Goal: Task Accomplishment & Management: Use online tool/utility

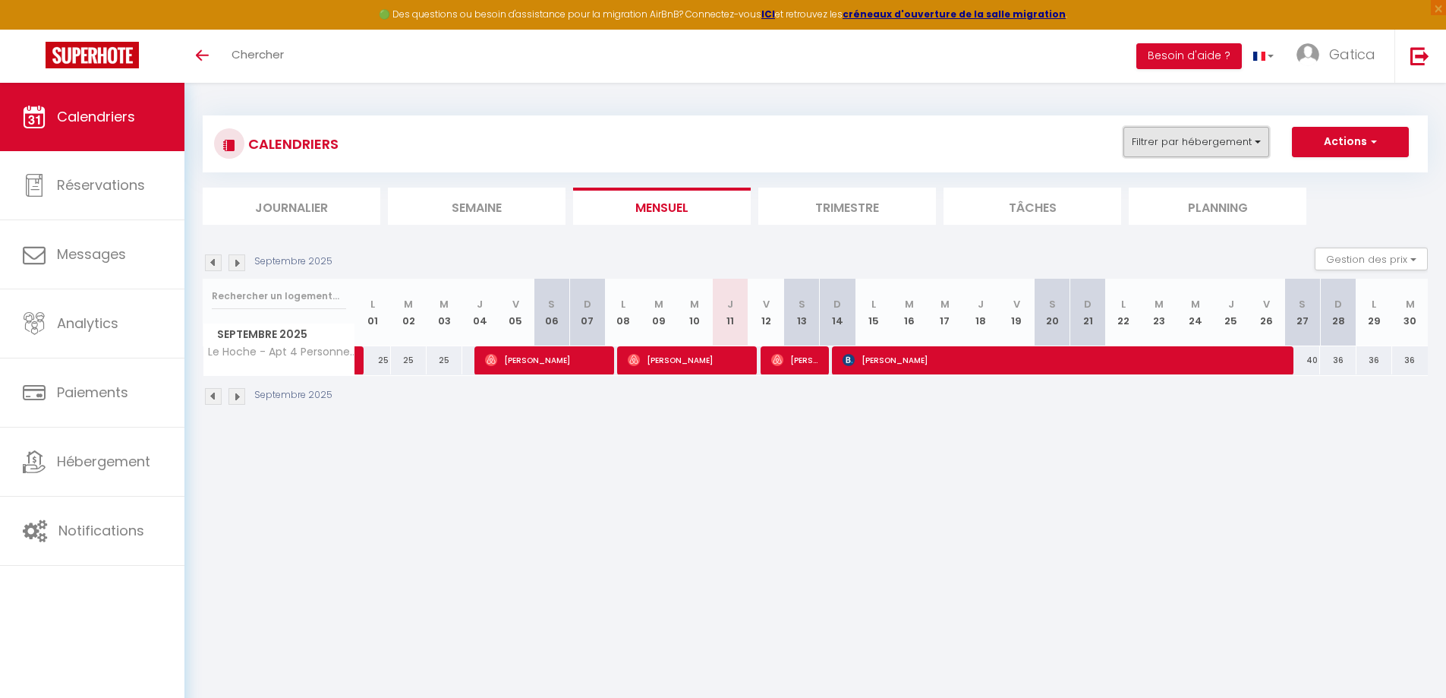
click at [1213, 134] on button "Filtrer par hébergement" at bounding box center [1196, 142] width 146 height 30
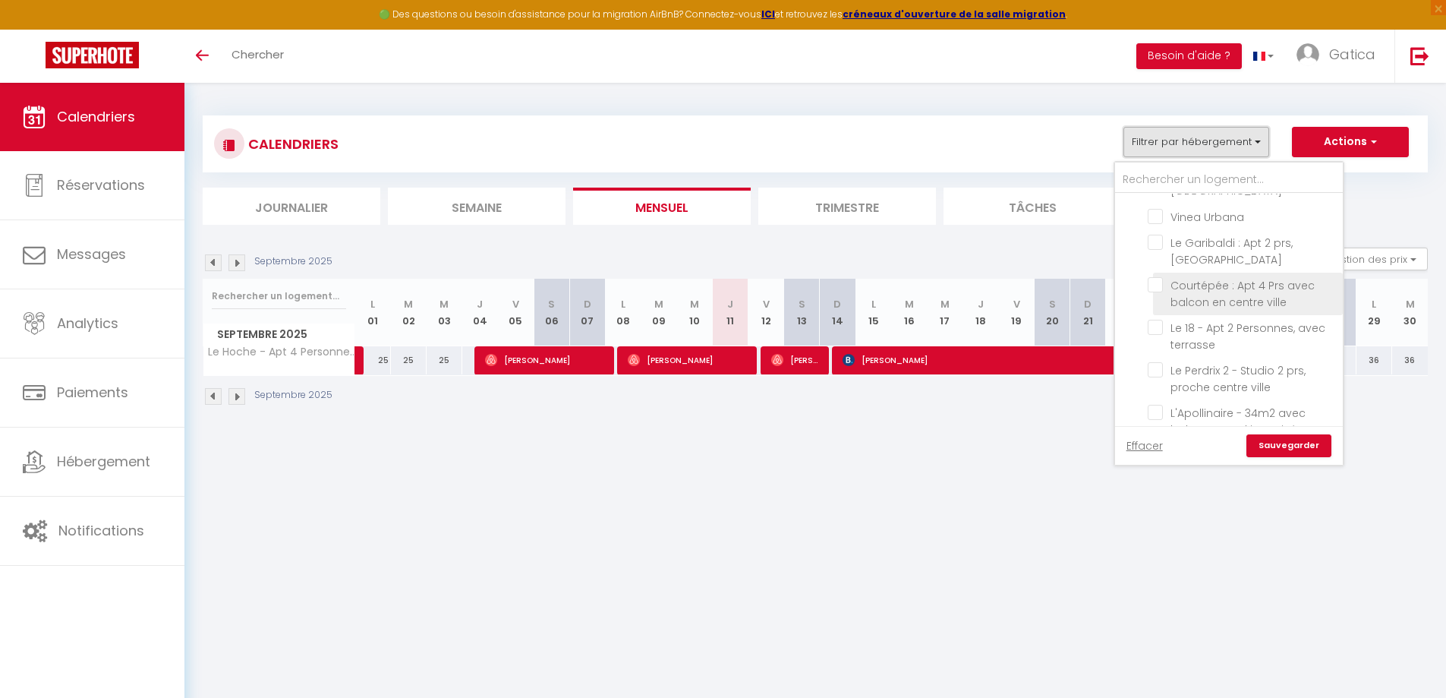
scroll to position [304, 0]
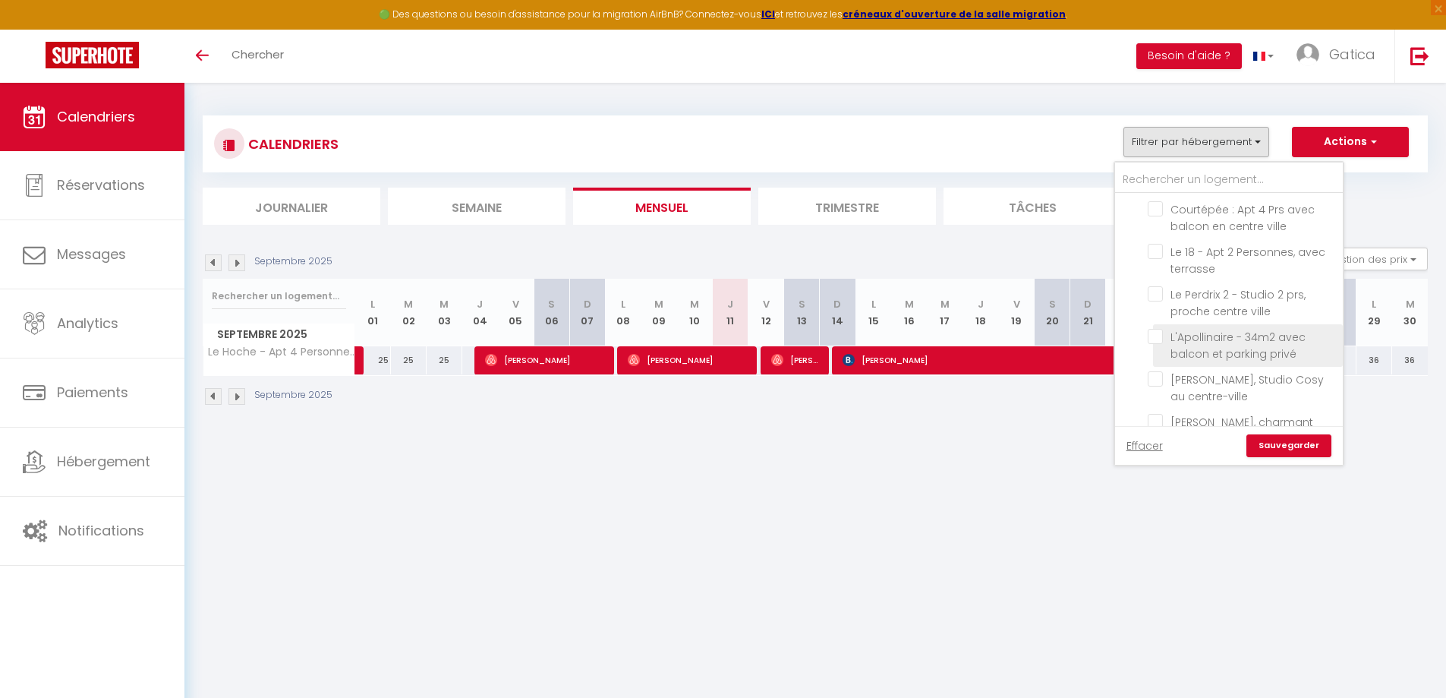
click at [1158, 338] on input "L'Apollinaire - 34m2 avec balcon et parking privé" at bounding box center [1243, 336] width 190 height 15
checkbox input "true"
checkbox input "false"
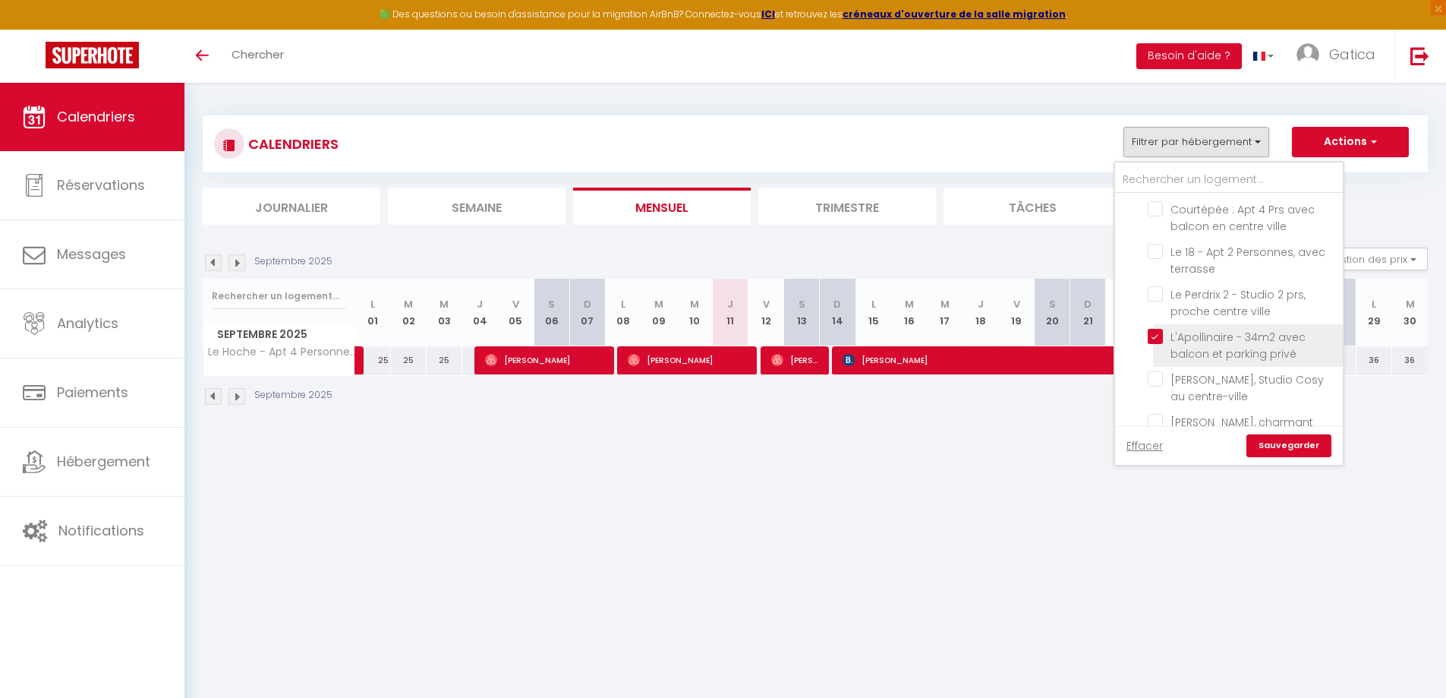
checkbox input "false"
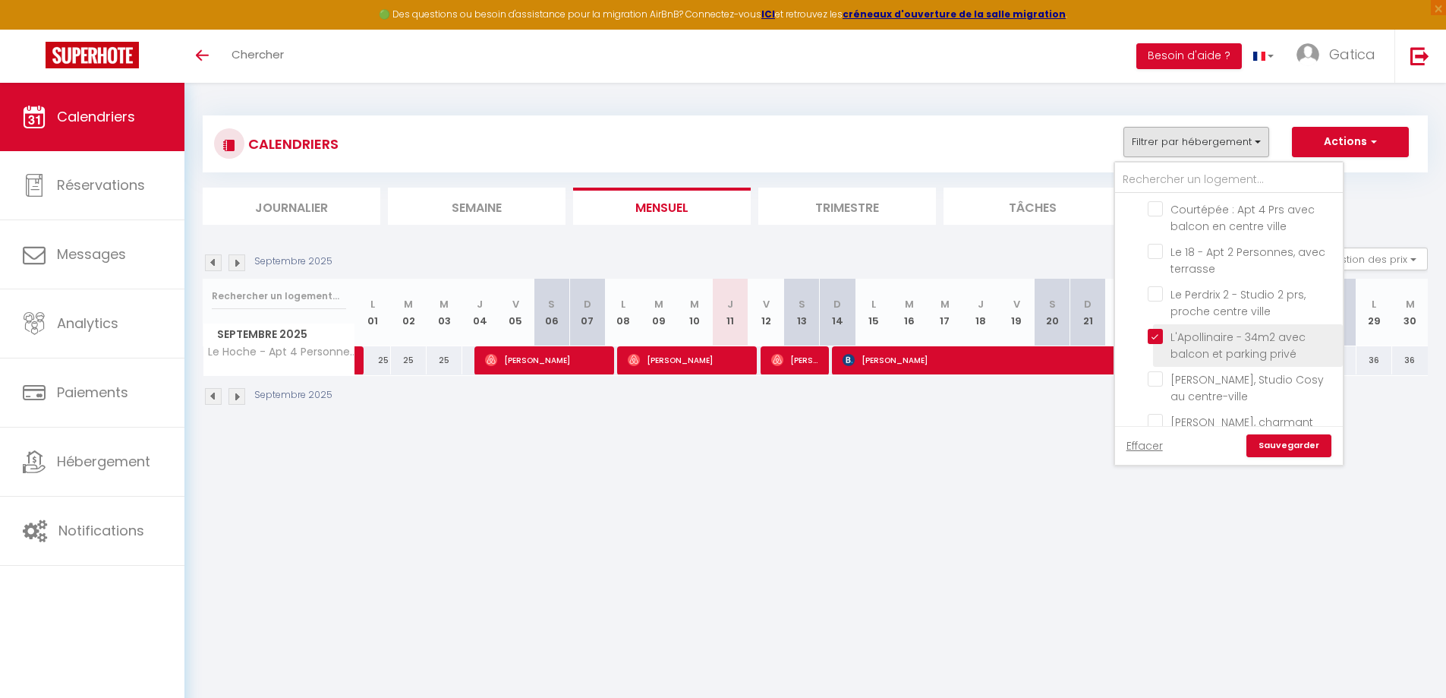
checkbox input "false"
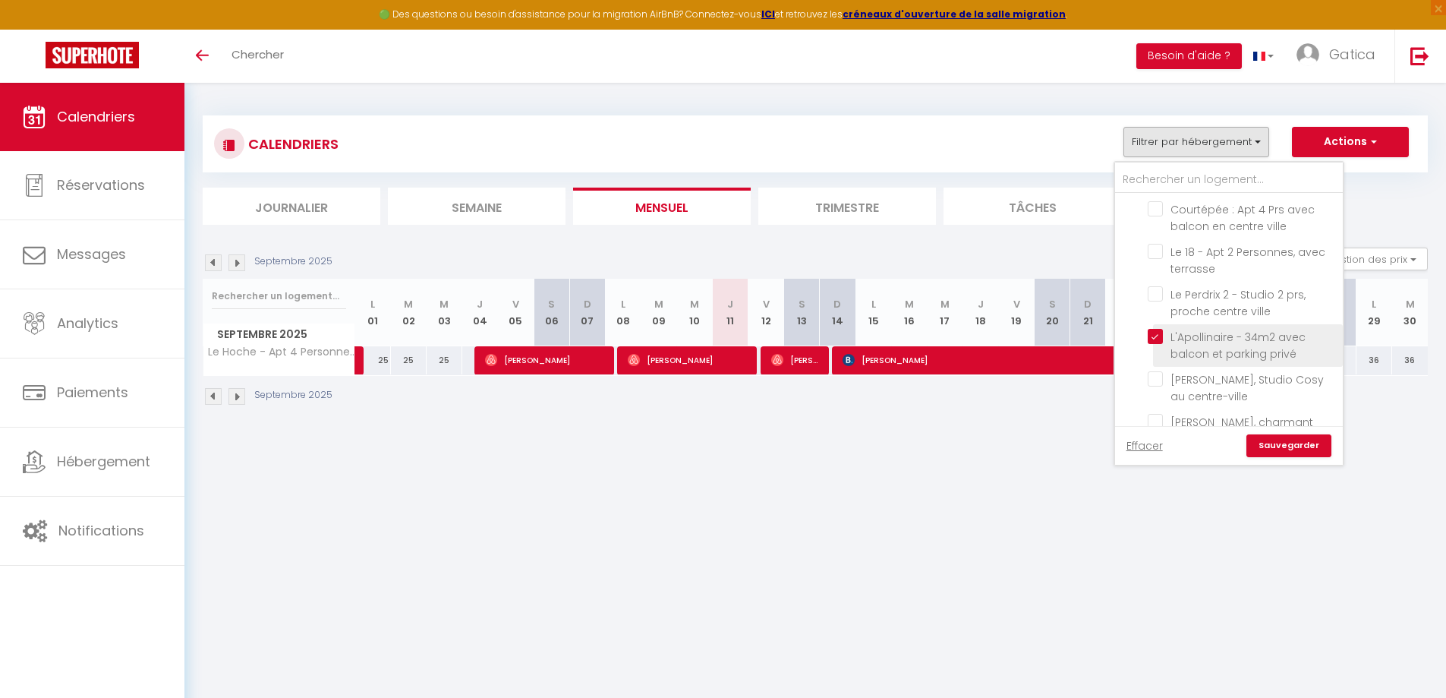
checkbox input "false"
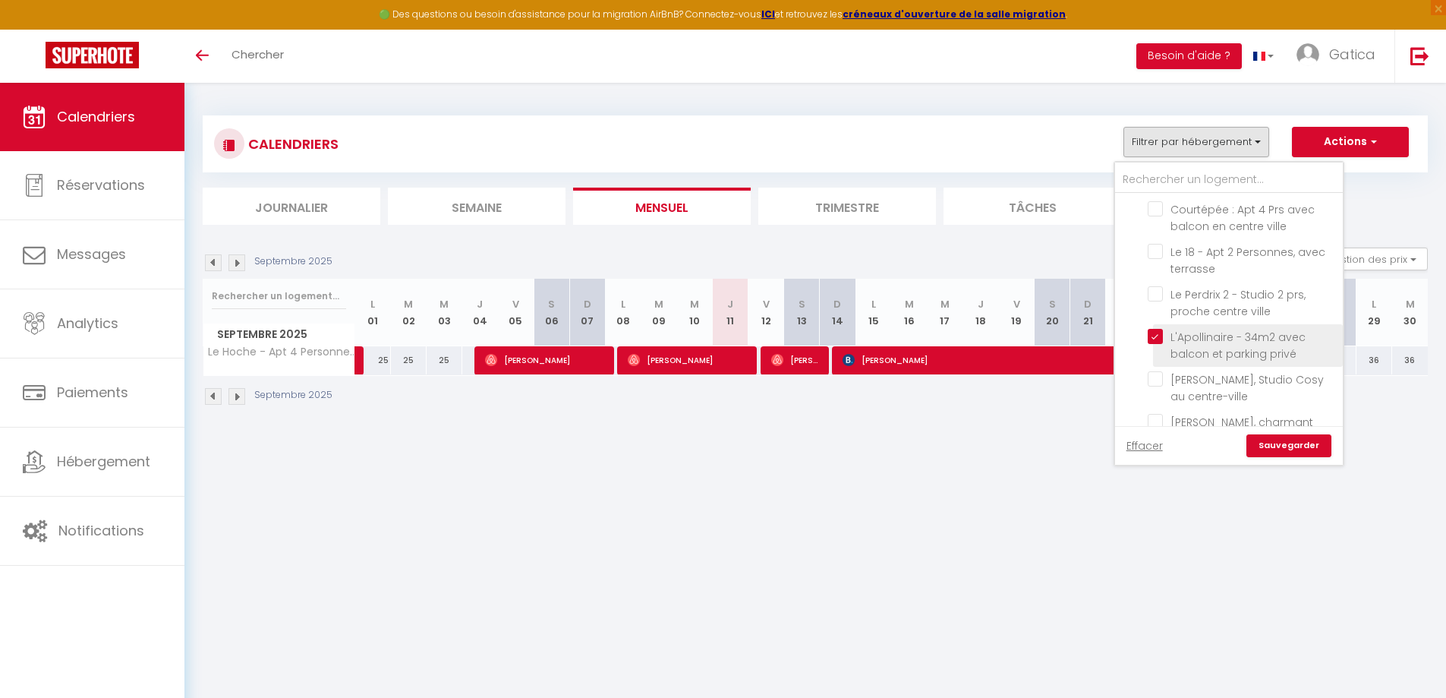
checkbox input "false"
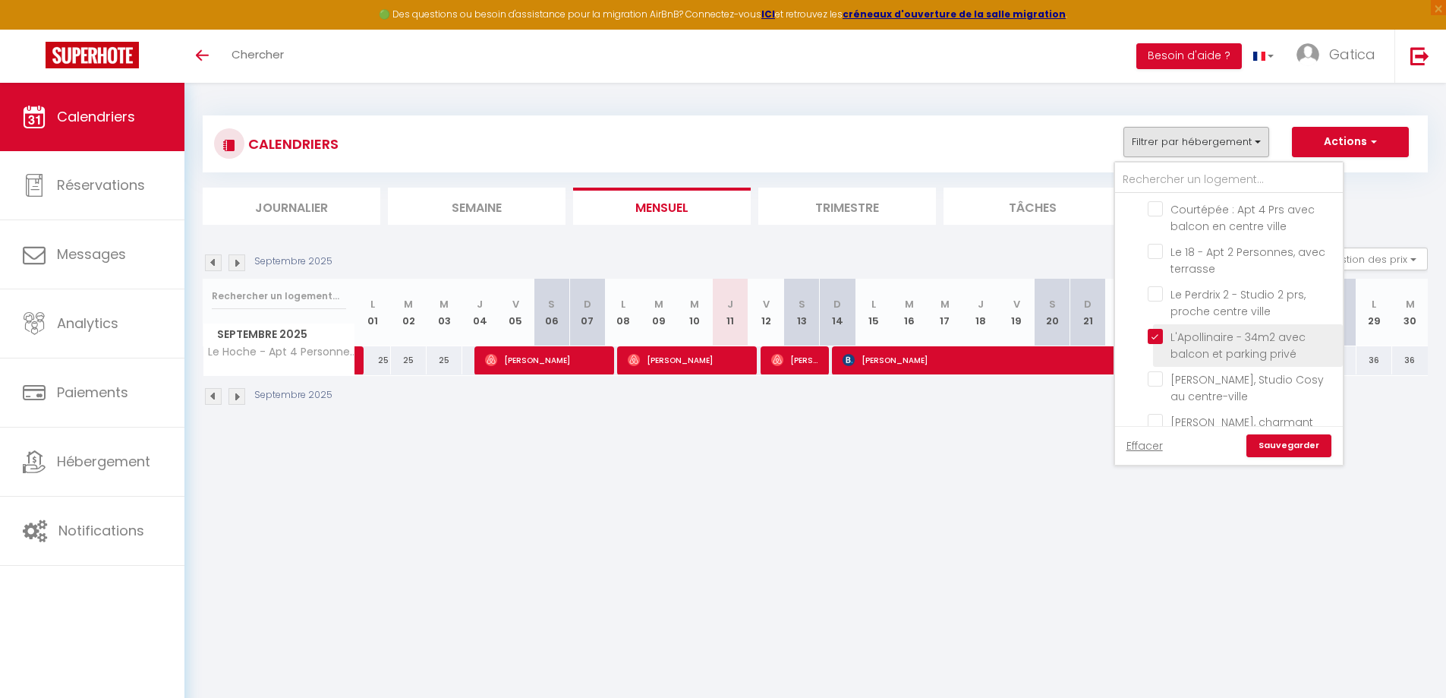
checkbox input "false"
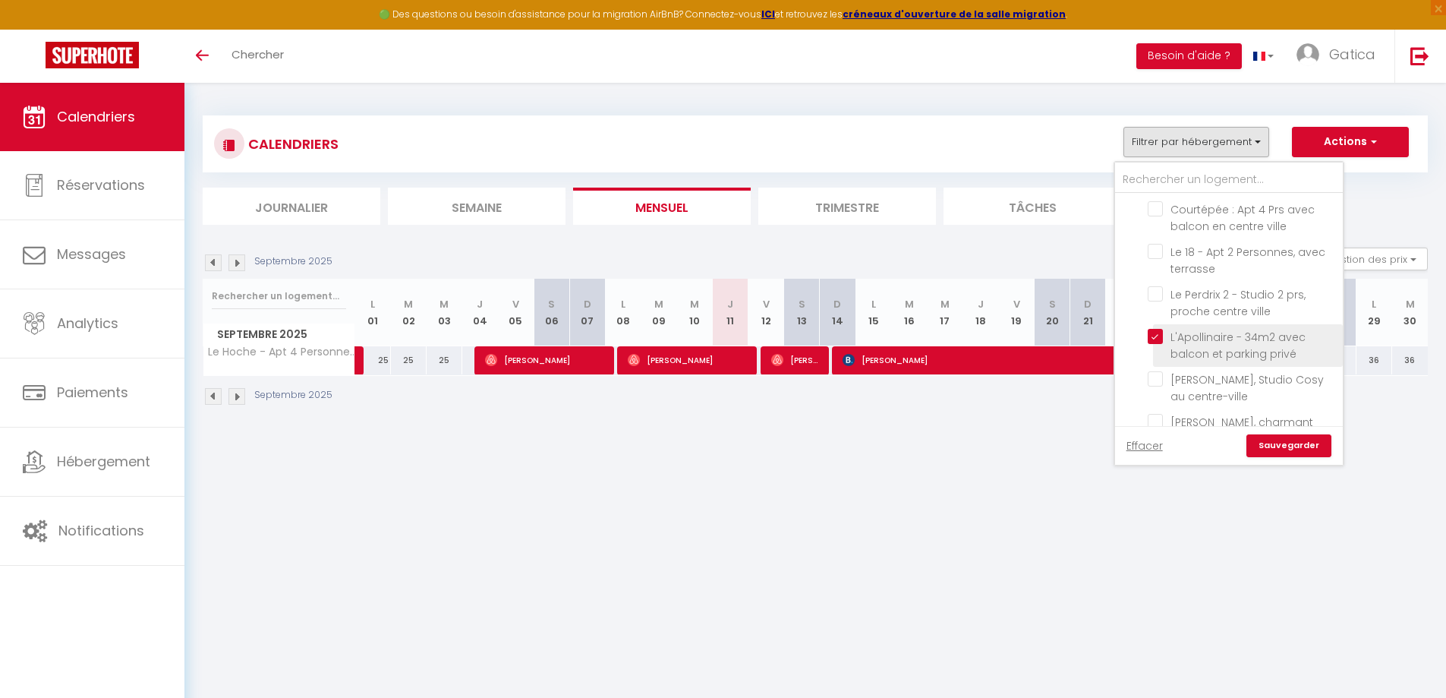
checkbox input "false"
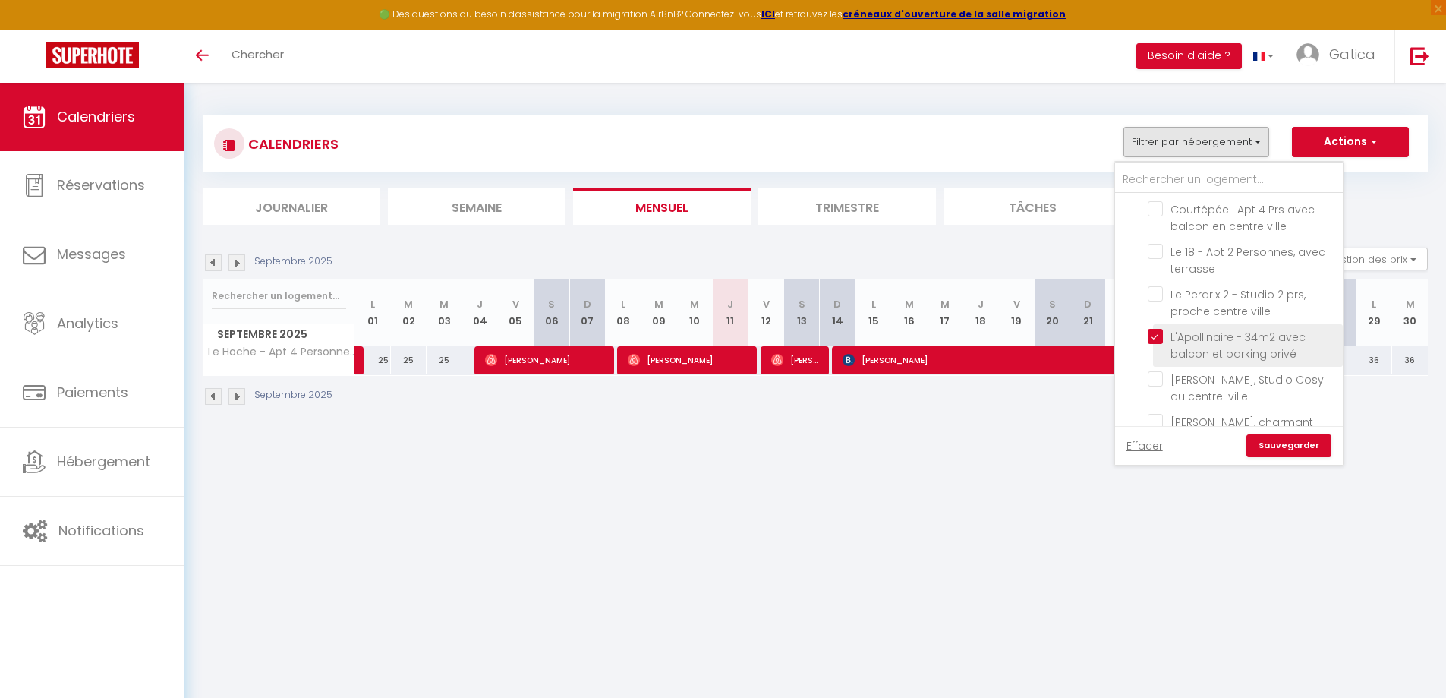
checkbox input "false"
click at [1290, 437] on link "Sauvegarder" at bounding box center [1288, 445] width 85 height 23
